Goal: Navigation & Orientation: Find specific page/section

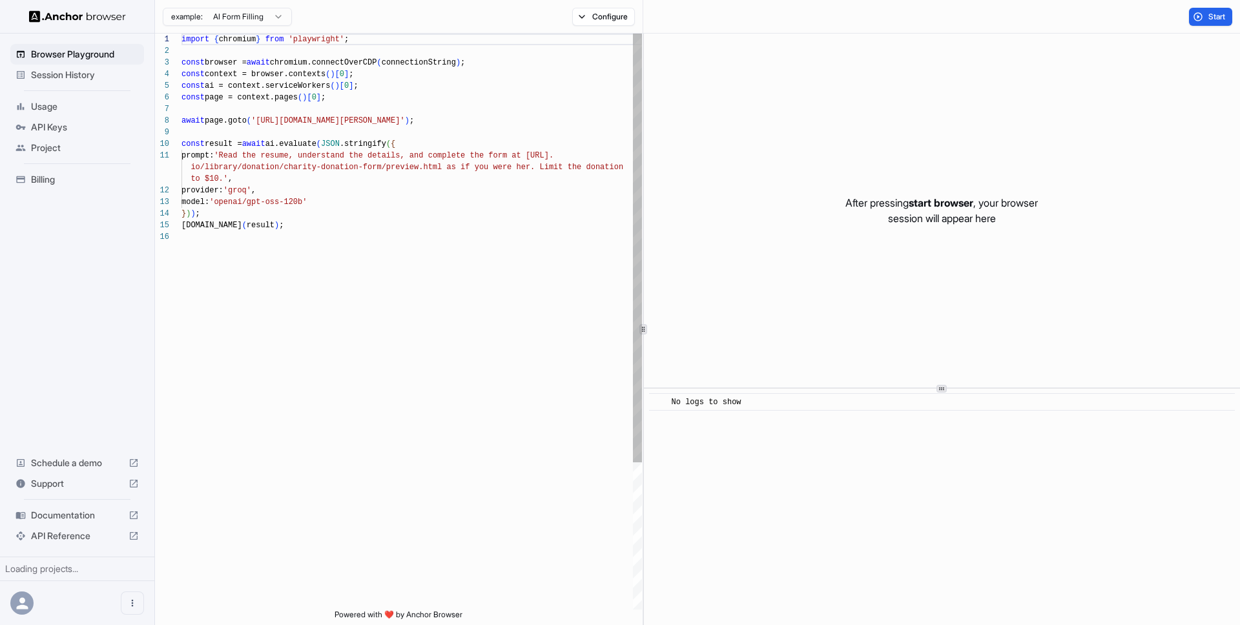
scroll to position [116, 0]
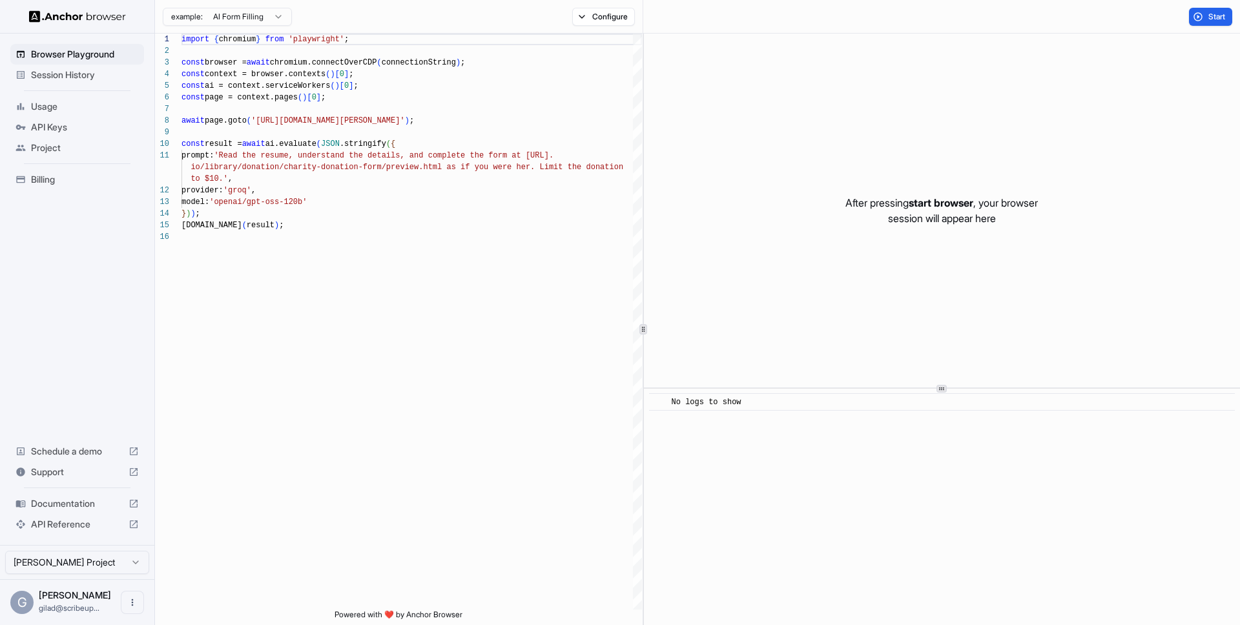
click at [114, 79] on span "Session History" at bounding box center [85, 74] width 108 height 13
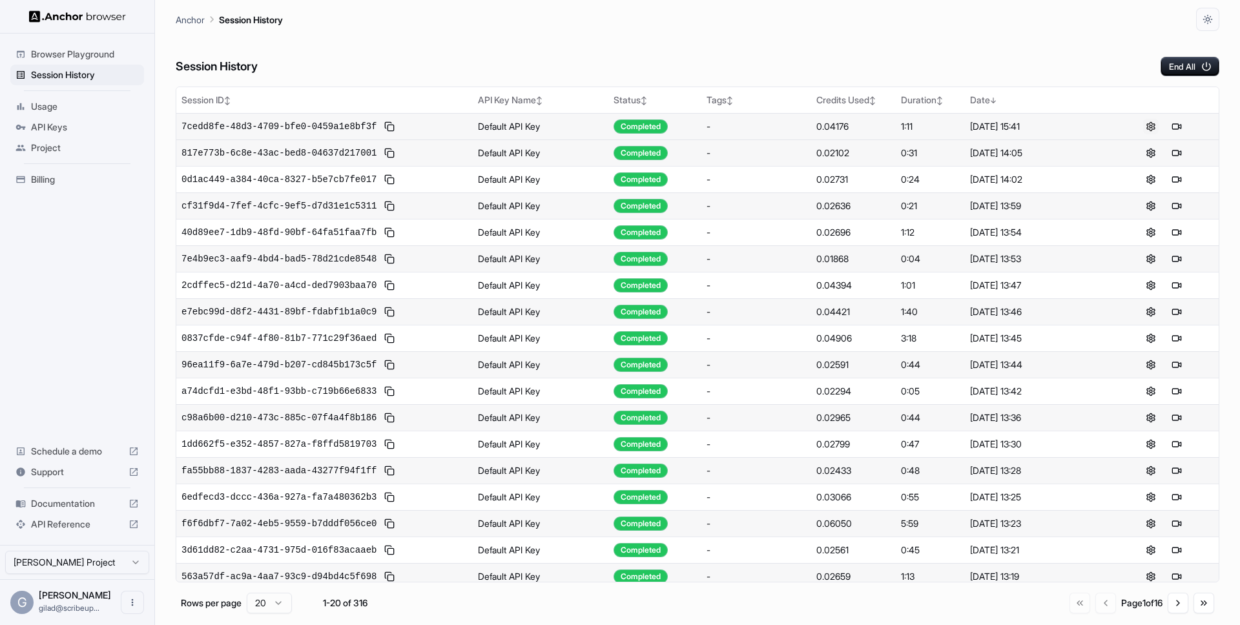
click at [1152, 127] on button at bounding box center [1151, 127] width 16 height 16
click at [1180, 123] on button at bounding box center [1177, 127] width 16 height 16
click at [91, 189] on div "Billing" at bounding box center [77, 179] width 134 height 21
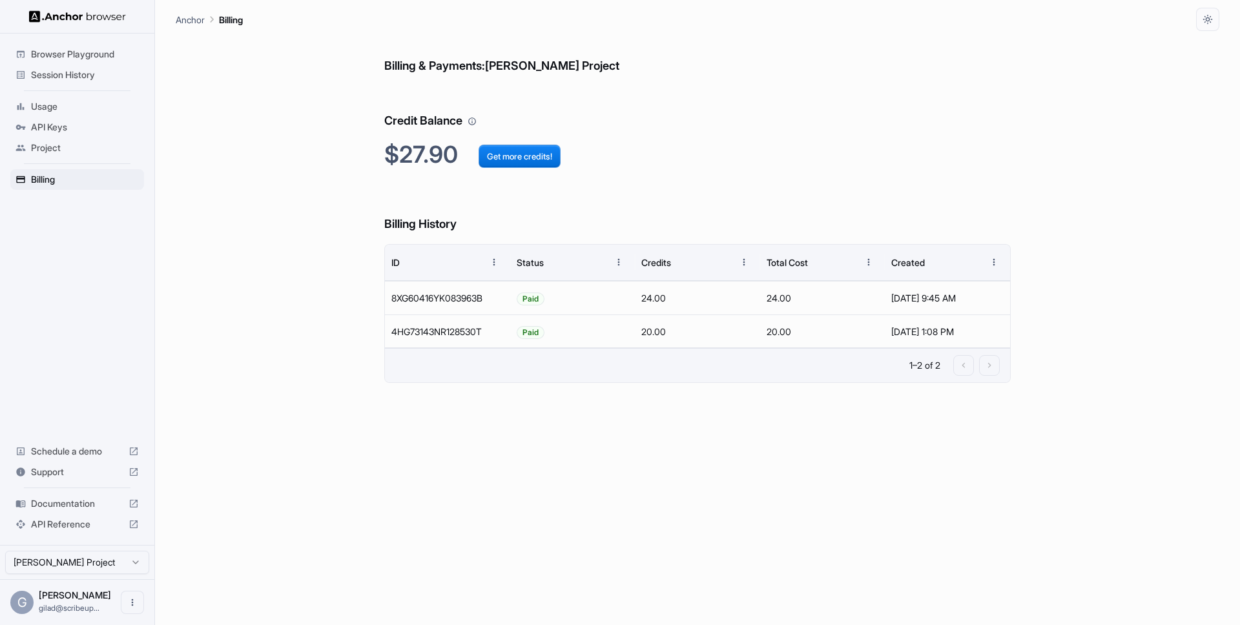
click at [92, 529] on span "API Reference" at bounding box center [77, 524] width 92 height 13
